Goal: Find specific page/section: Find specific page/section

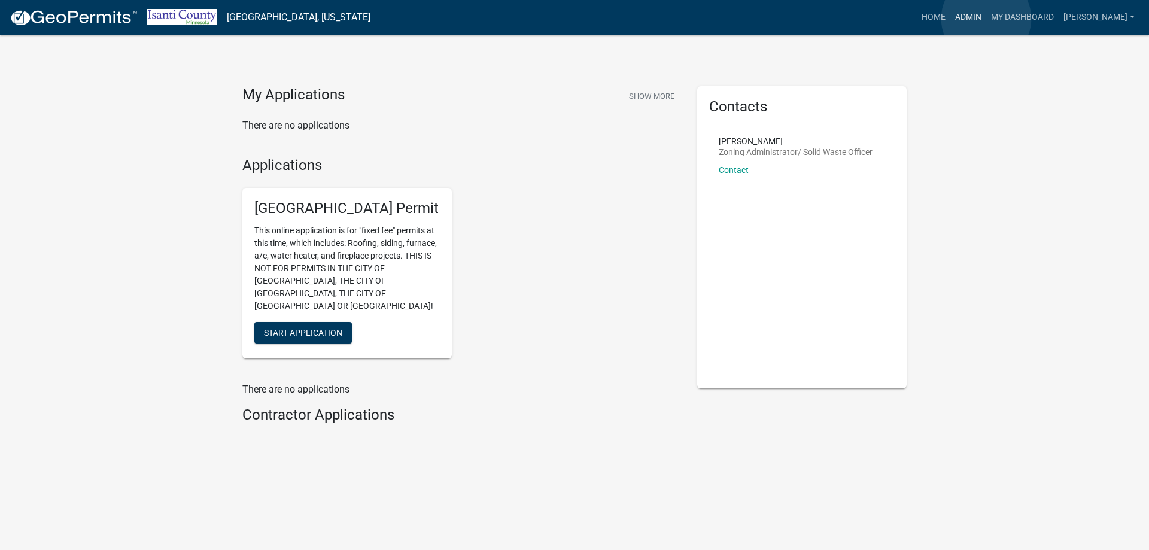
click at [986, 19] on link "Admin" at bounding box center [968, 17] width 36 height 23
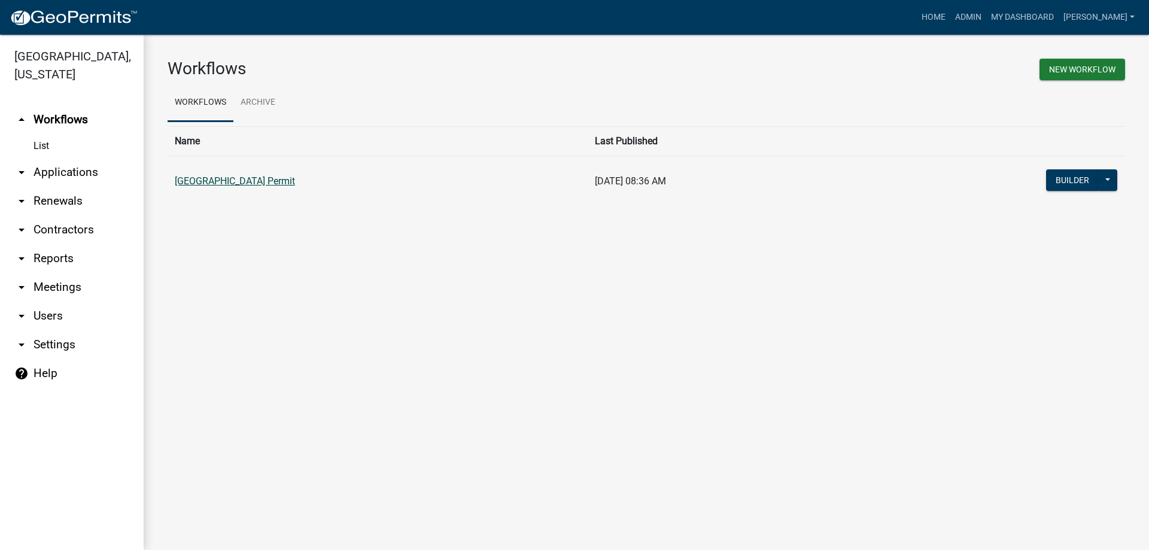
click at [257, 179] on link "[GEOGRAPHIC_DATA] Permit" at bounding box center [235, 180] width 120 height 11
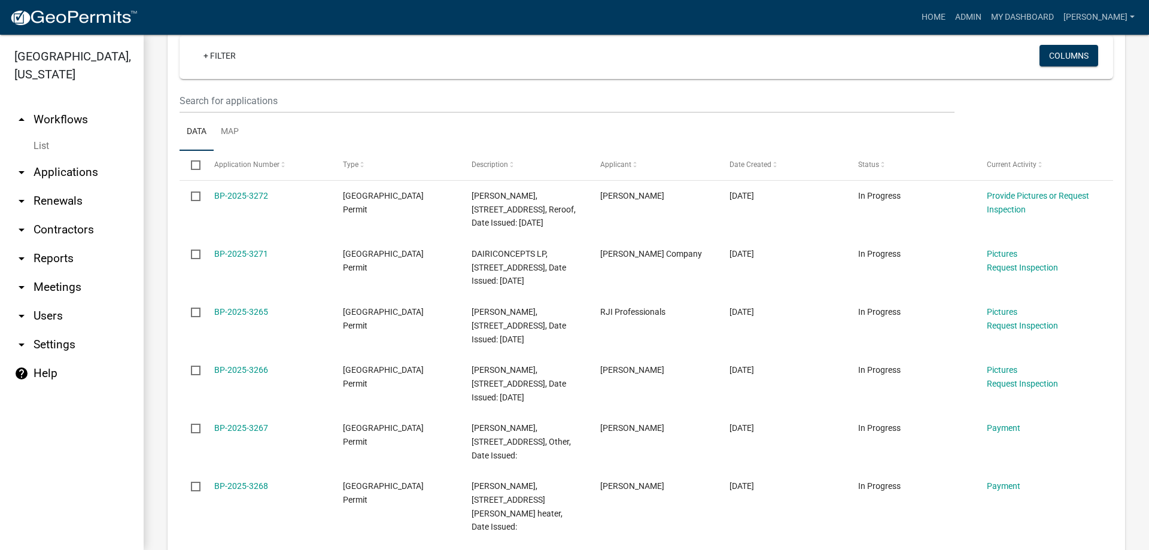
scroll to position [152, 0]
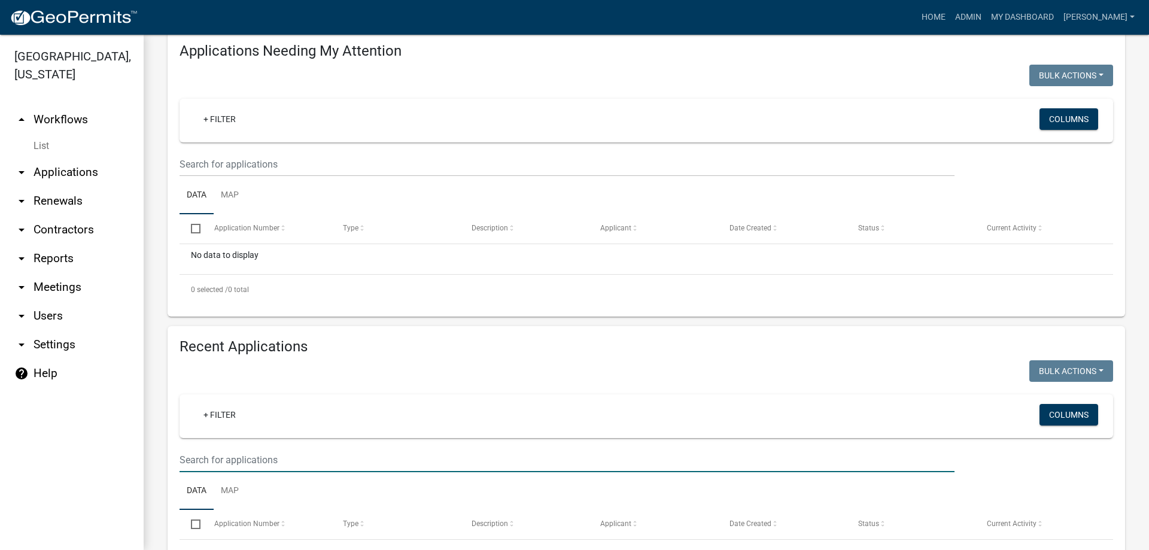
click at [229, 177] on input "text" at bounding box center [566, 164] width 775 height 25
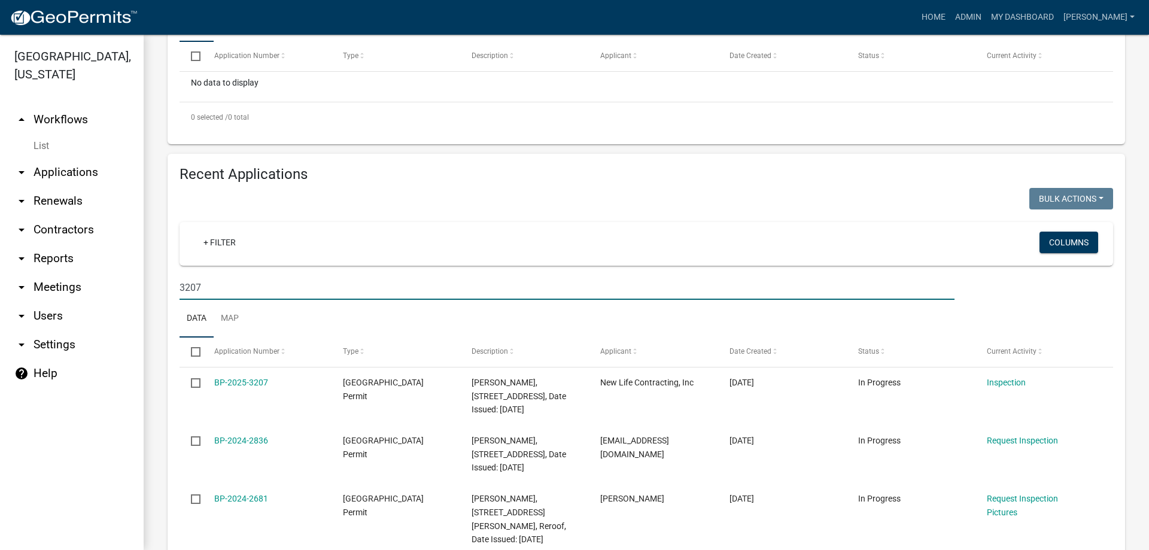
scroll to position [331, 0]
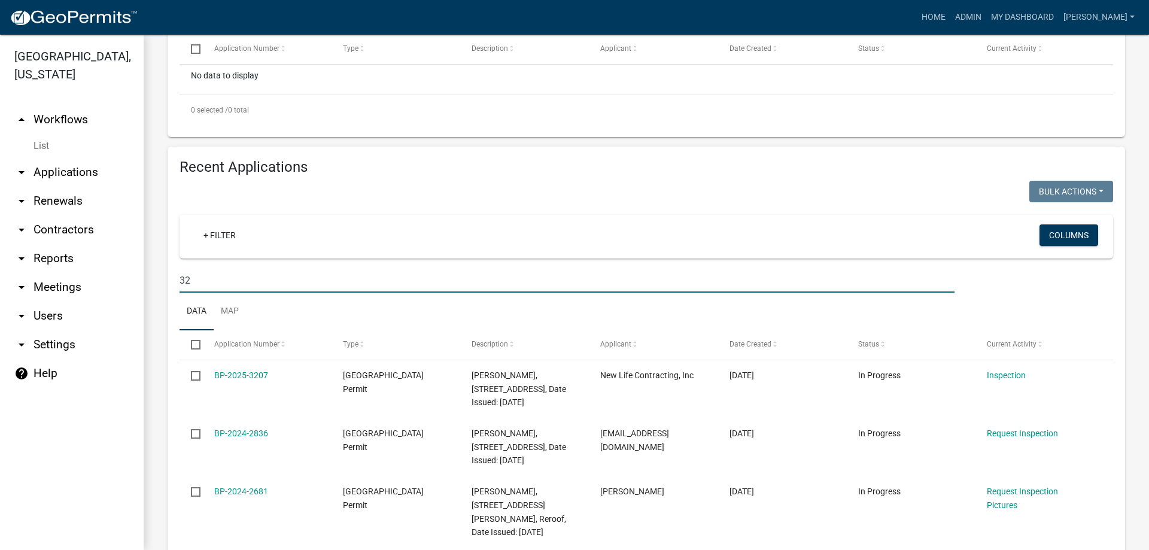
type input "3"
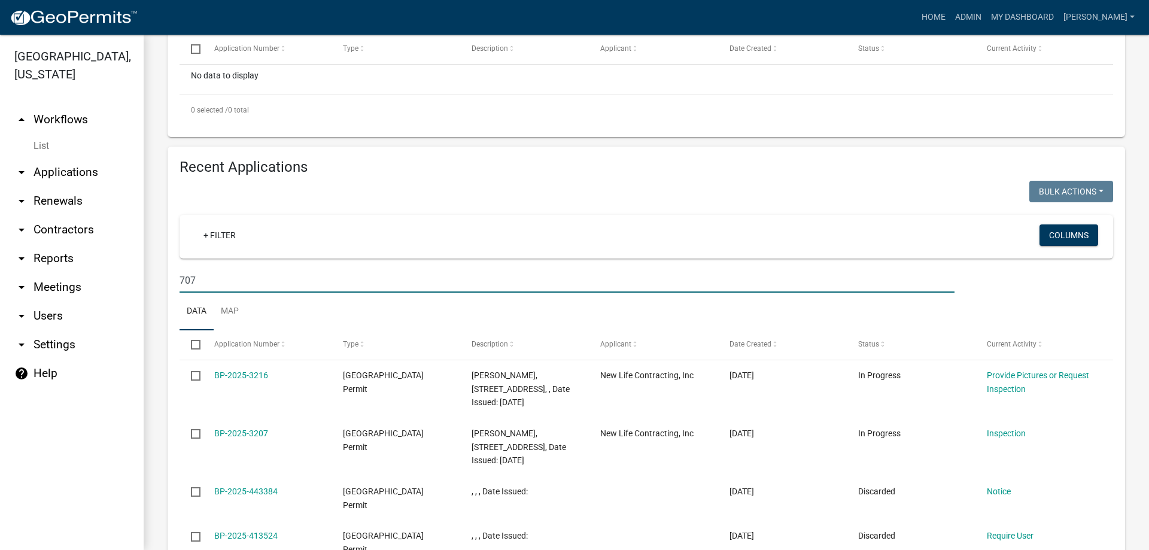
type input "707"
